Goal: Task Accomplishment & Management: Complete application form

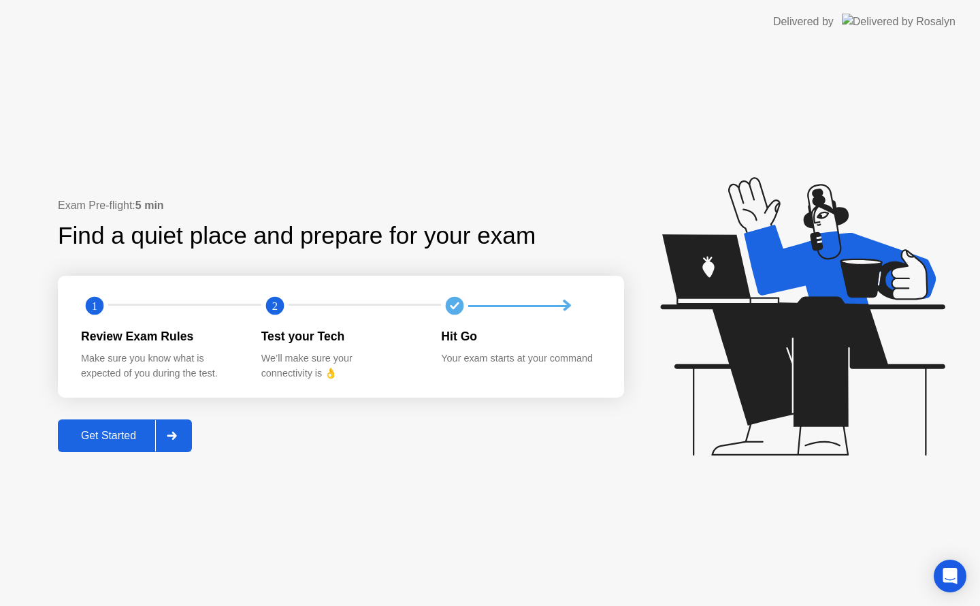
click at [130, 435] on div "Get Started" at bounding box center [108, 436] width 93 height 12
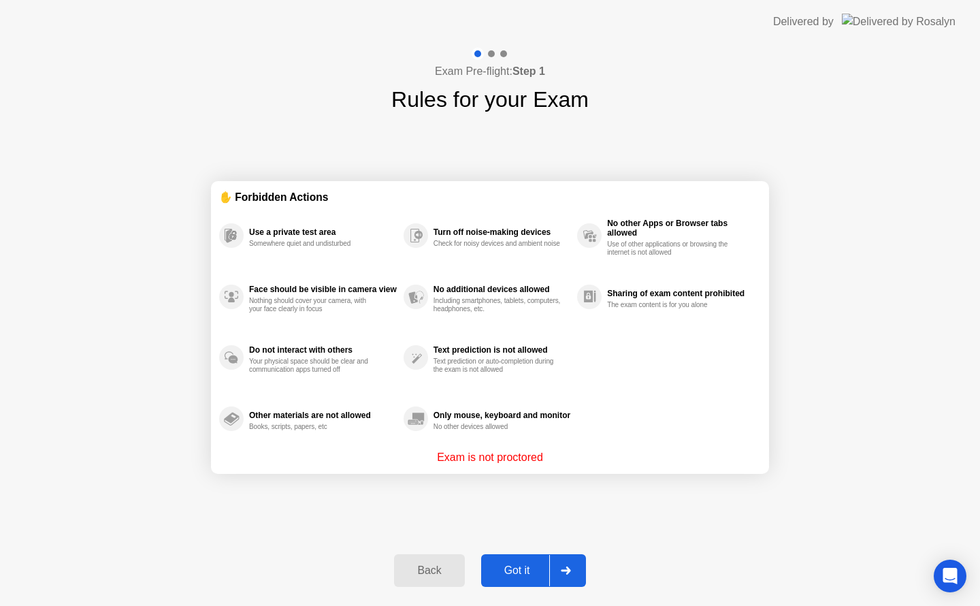
click at [528, 577] on div "Got it" at bounding box center [517, 570] width 64 height 12
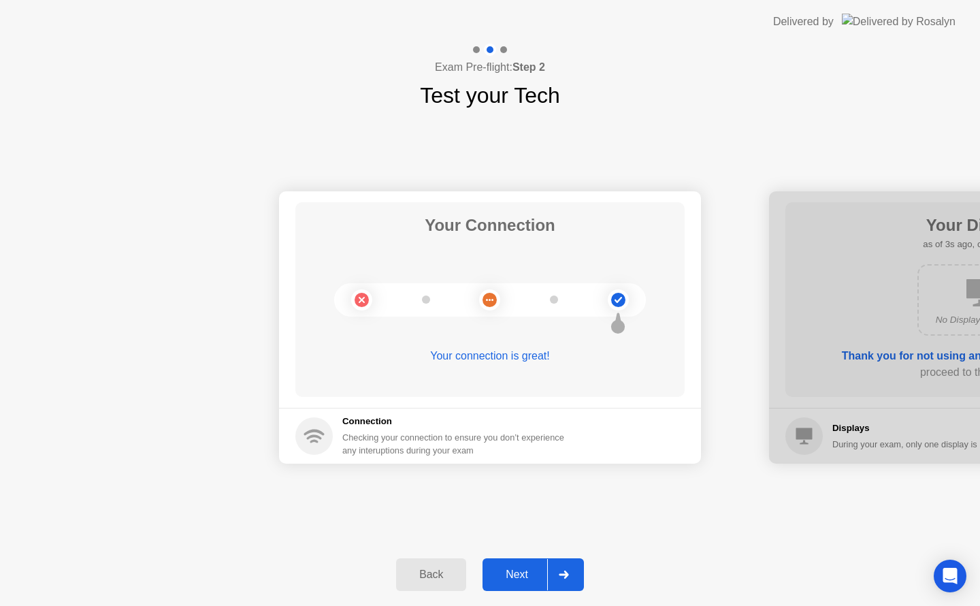
click at [528, 577] on div "Next" at bounding box center [517, 574] width 61 height 12
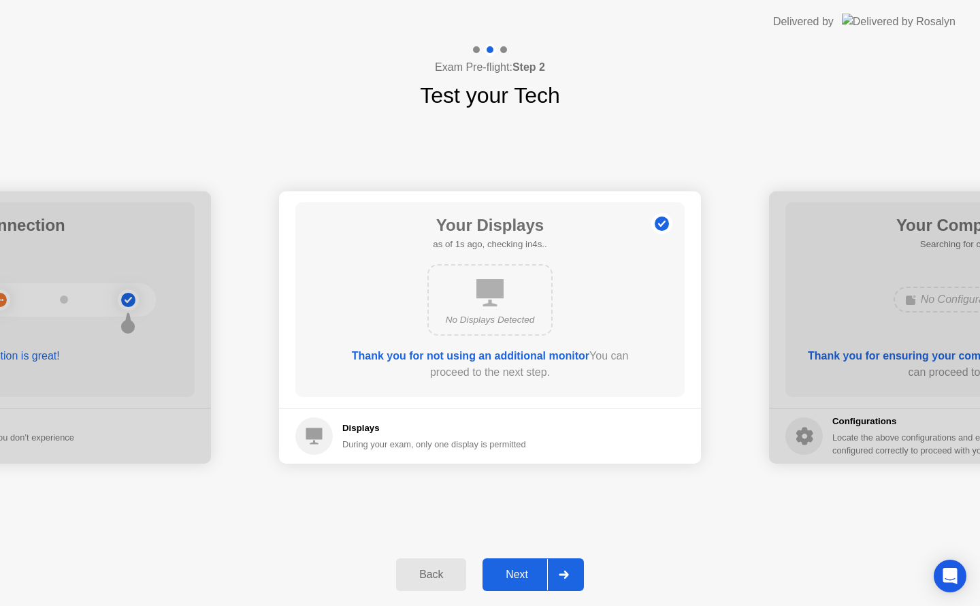
click at [528, 577] on div "Next" at bounding box center [517, 574] width 61 height 12
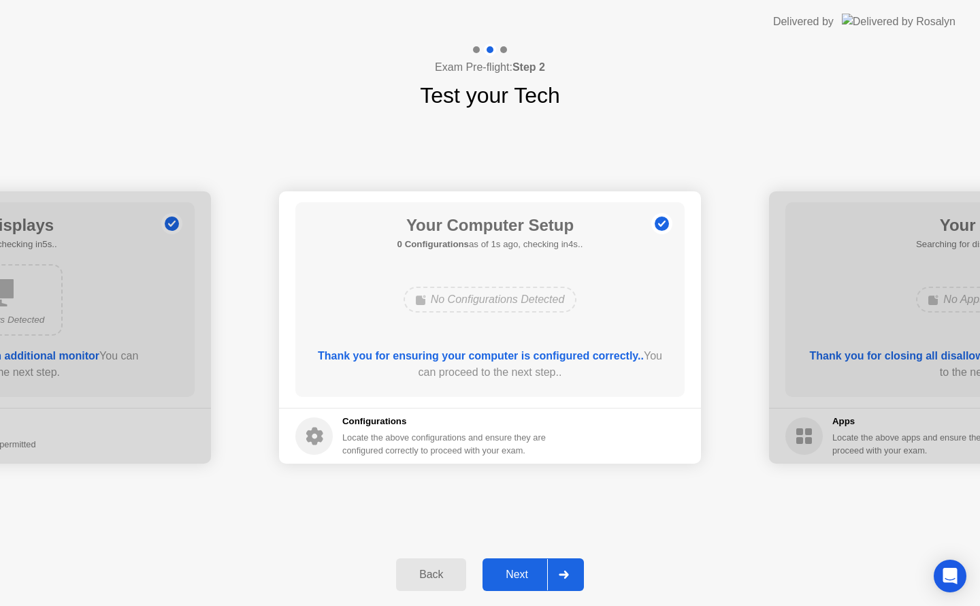
click at [524, 571] on div "Next" at bounding box center [517, 574] width 61 height 12
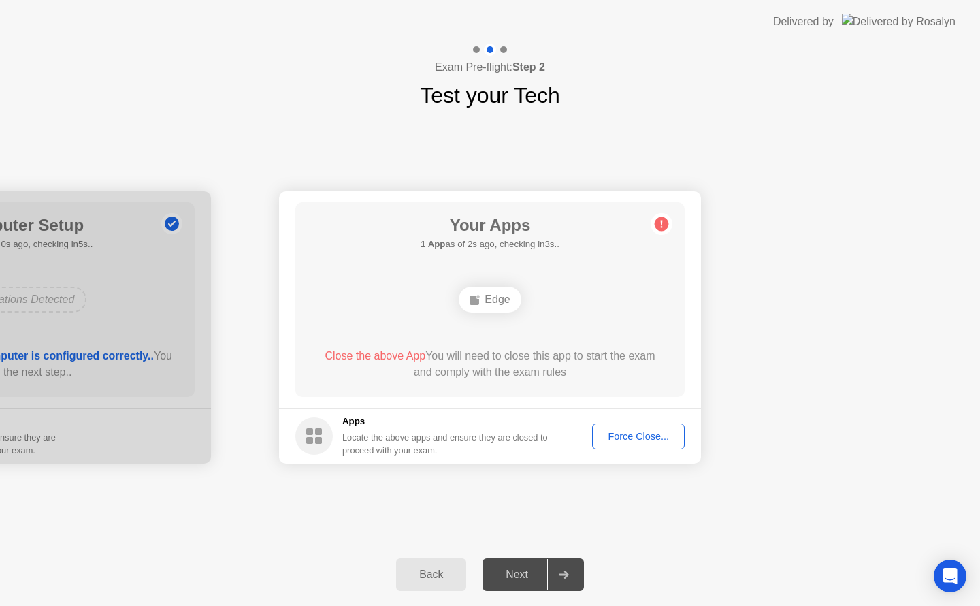
click at [658, 442] on div "Force Close..." at bounding box center [638, 436] width 83 height 11
click at [633, 439] on div "Force Close..." at bounding box center [638, 436] width 83 height 11
click at [643, 434] on div "Force Close..." at bounding box center [638, 436] width 83 height 11
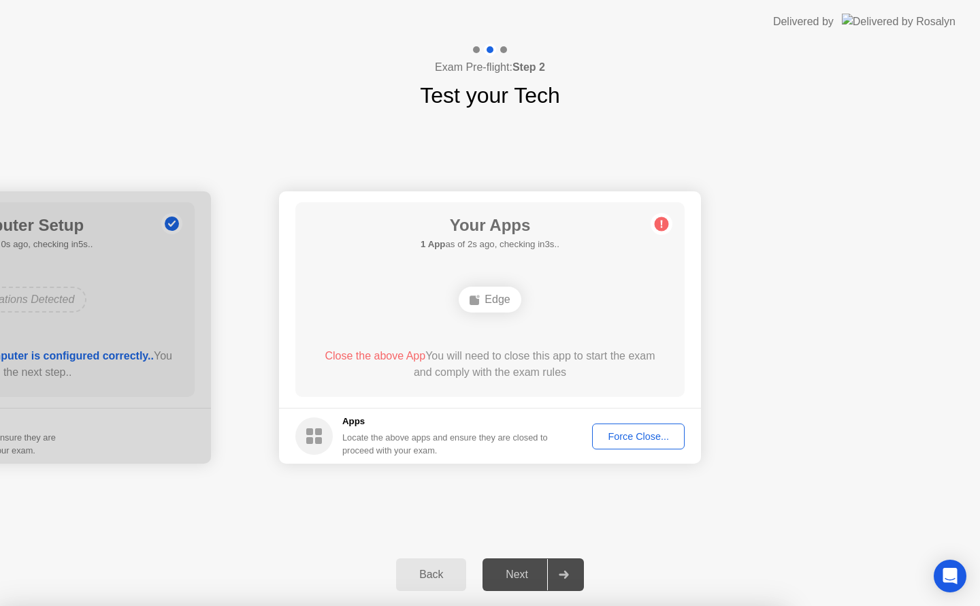
click at [528, 571] on div "Next" at bounding box center [517, 574] width 61 height 12
click at [636, 437] on div "Force Close..." at bounding box center [638, 436] width 83 height 11
click at [647, 437] on div "Force Close..." at bounding box center [638, 436] width 83 height 11
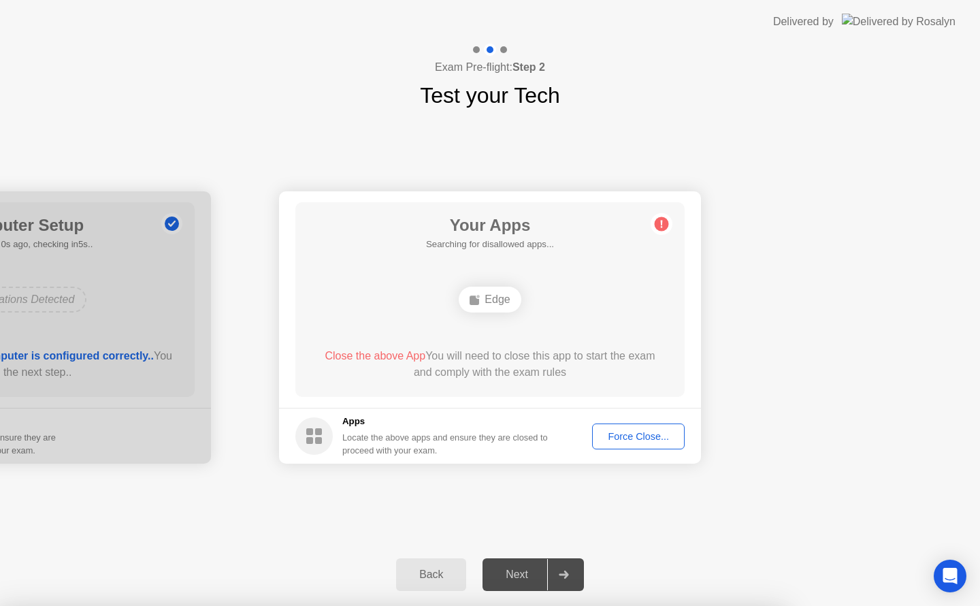
click at [660, 437] on div "Force Close..." at bounding box center [638, 436] width 83 height 11
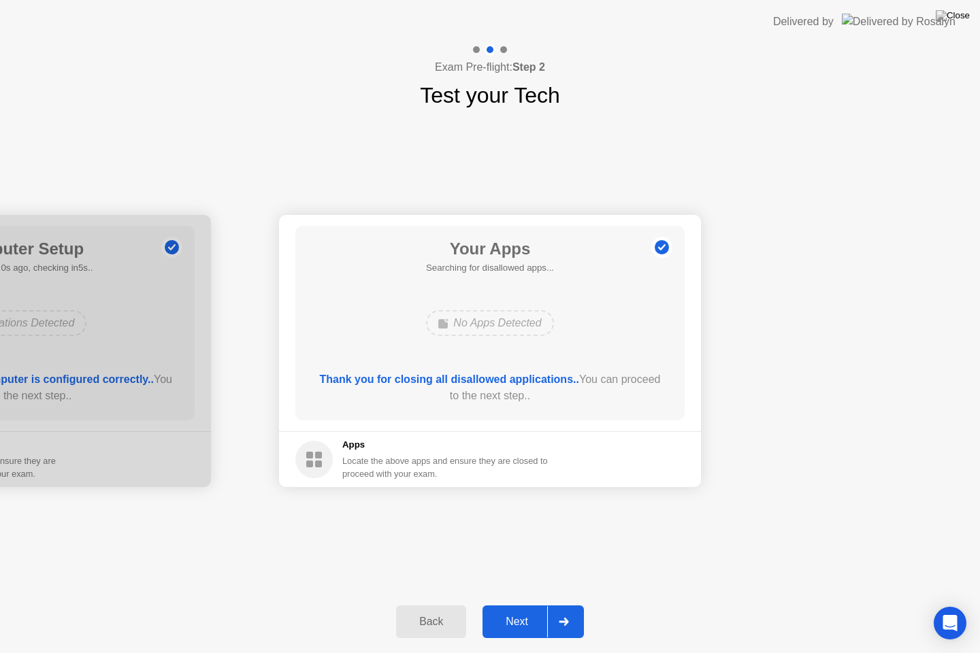
click at [519, 605] on div "Next" at bounding box center [517, 622] width 61 height 12
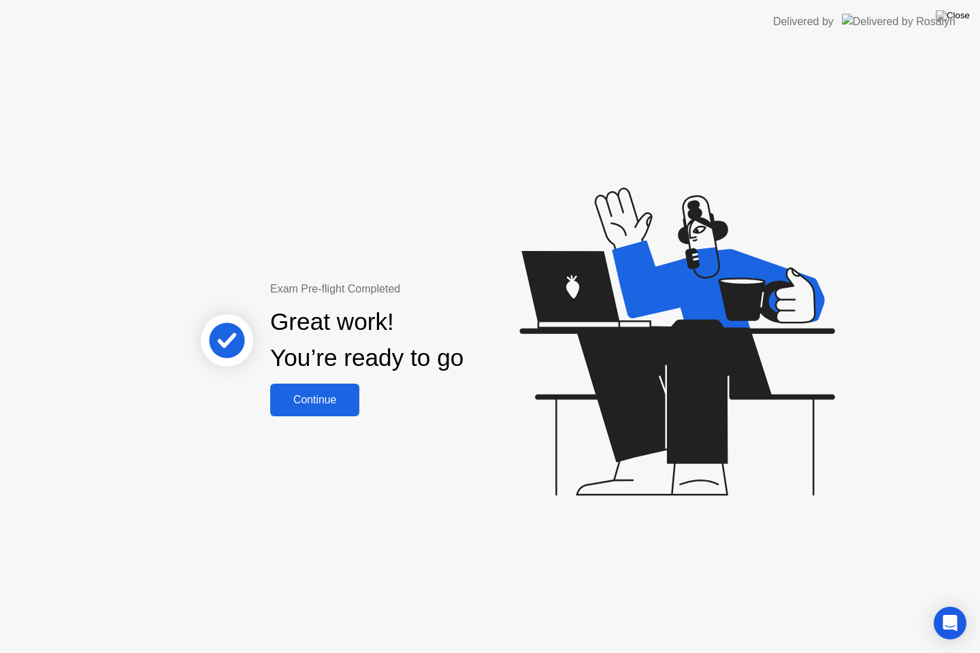
click at [309, 400] on div "Continue" at bounding box center [314, 400] width 81 height 12
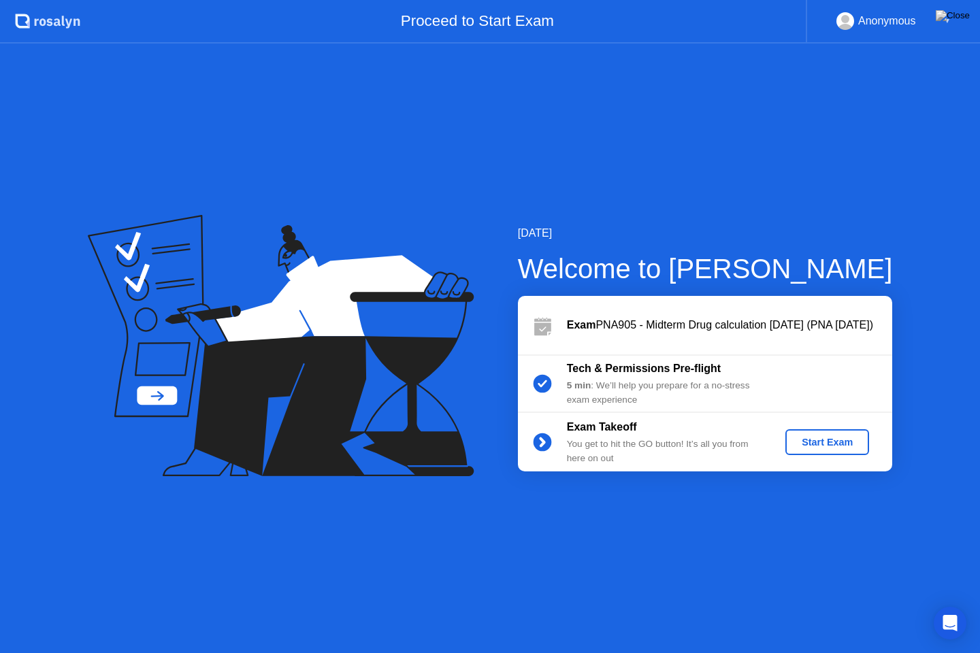
click at [813, 440] on div "Start Exam" at bounding box center [827, 442] width 73 height 11
